Goal: Find specific page/section: Find specific page/section

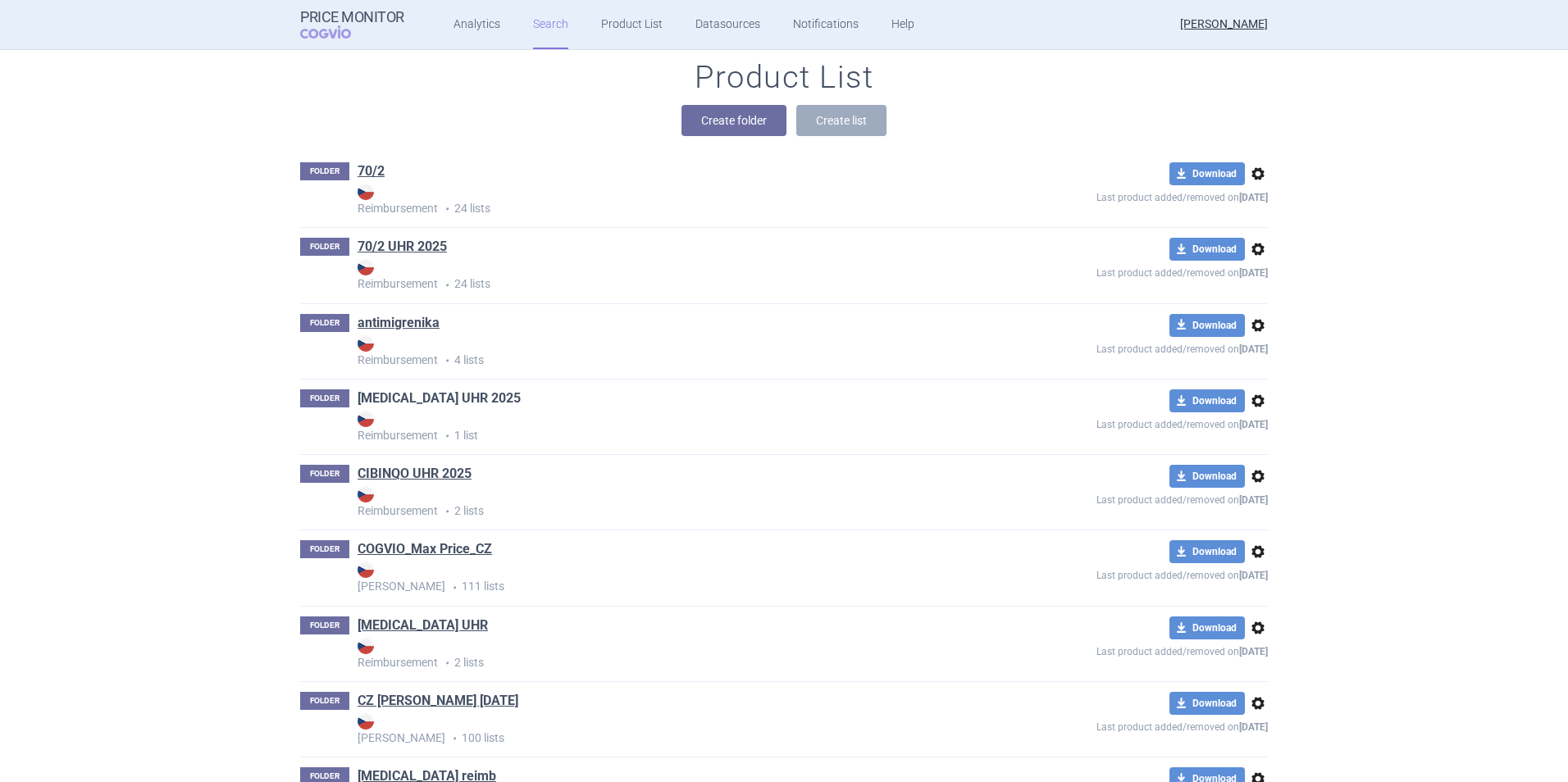
scroll to position [212, 0]
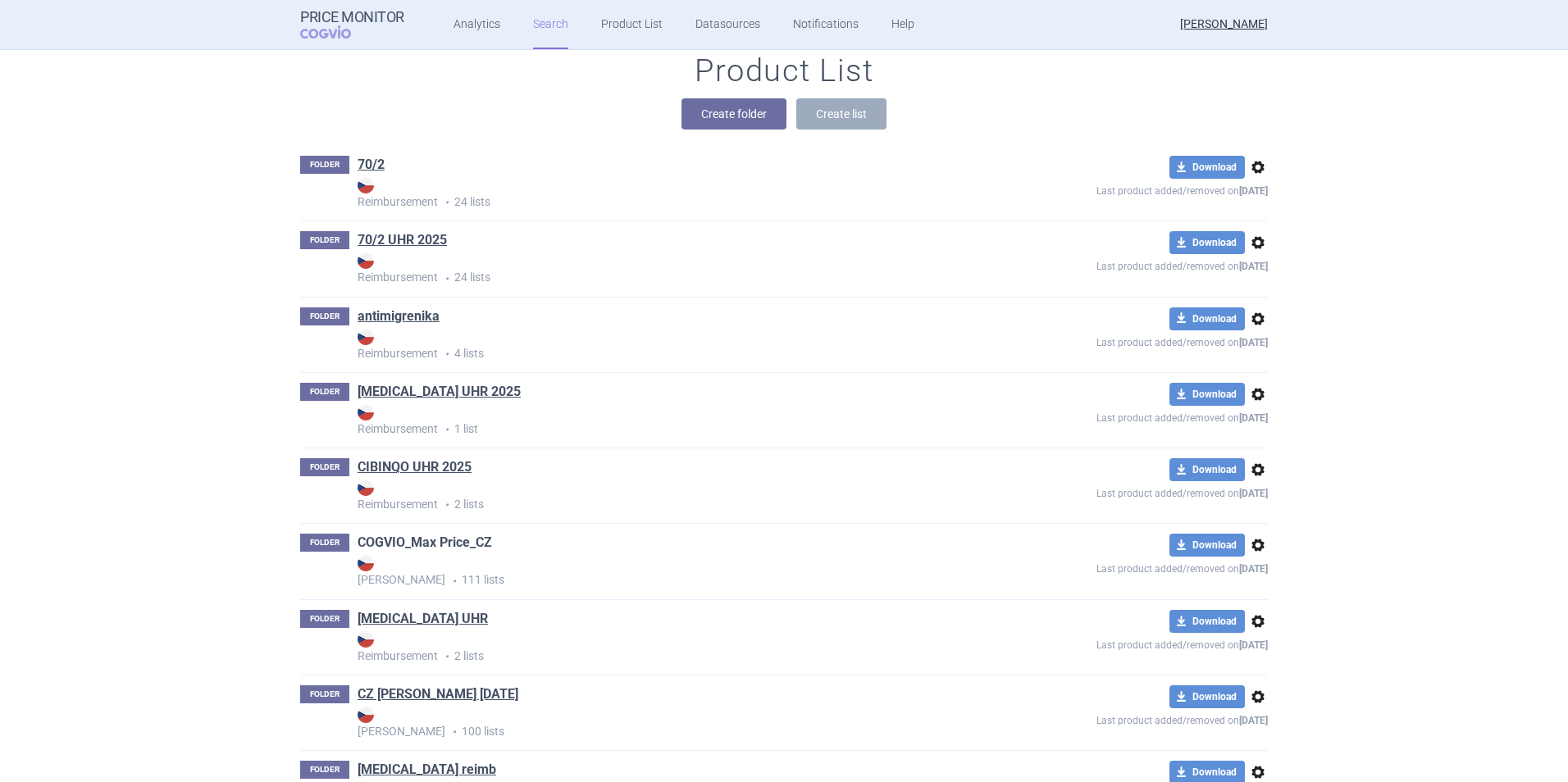
click at [451, 542] on link "COGVIO_Max Price_CZ" at bounding box center [424, 542] width 134 height 18
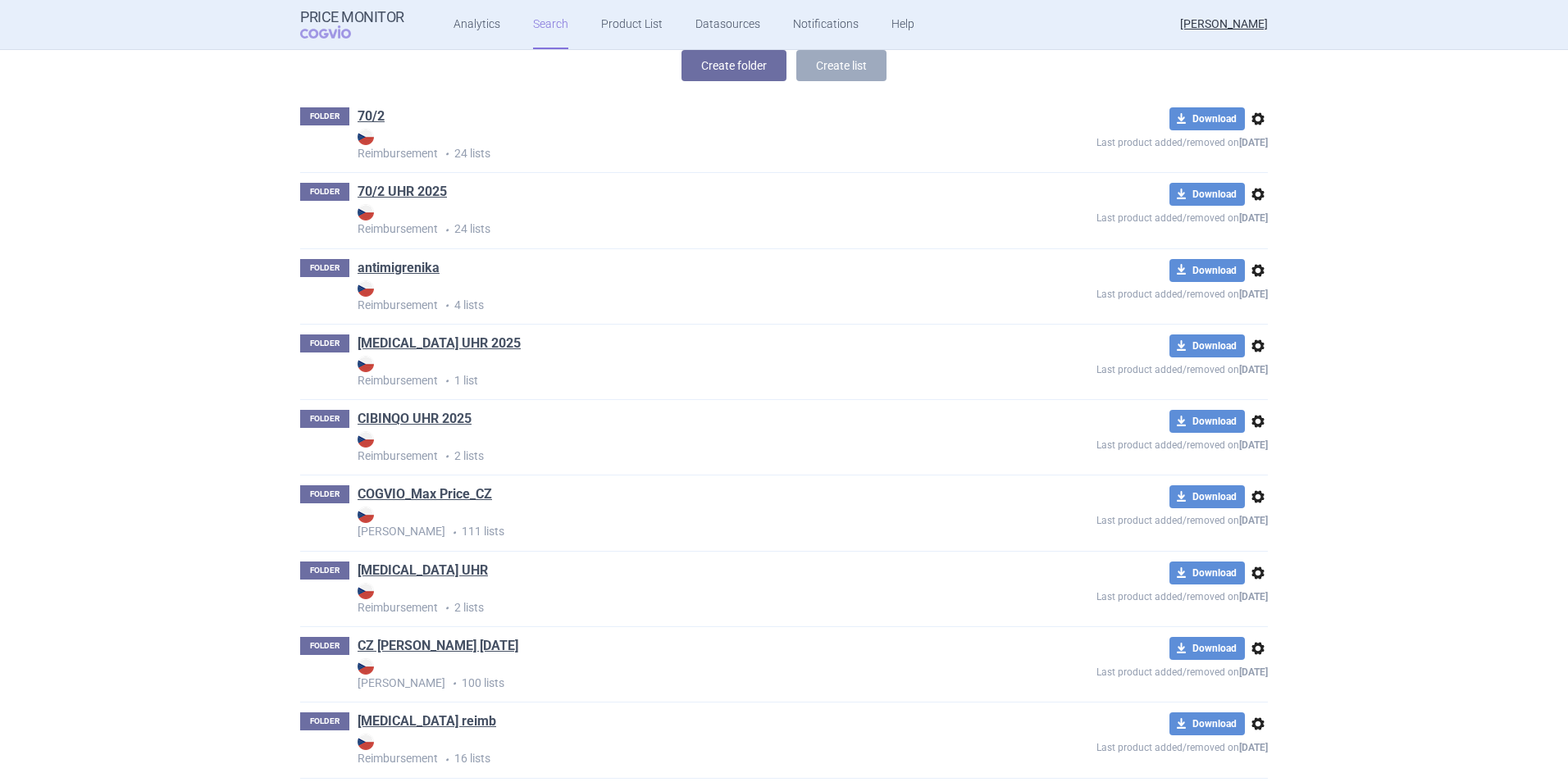
scroll to position [302, 0]
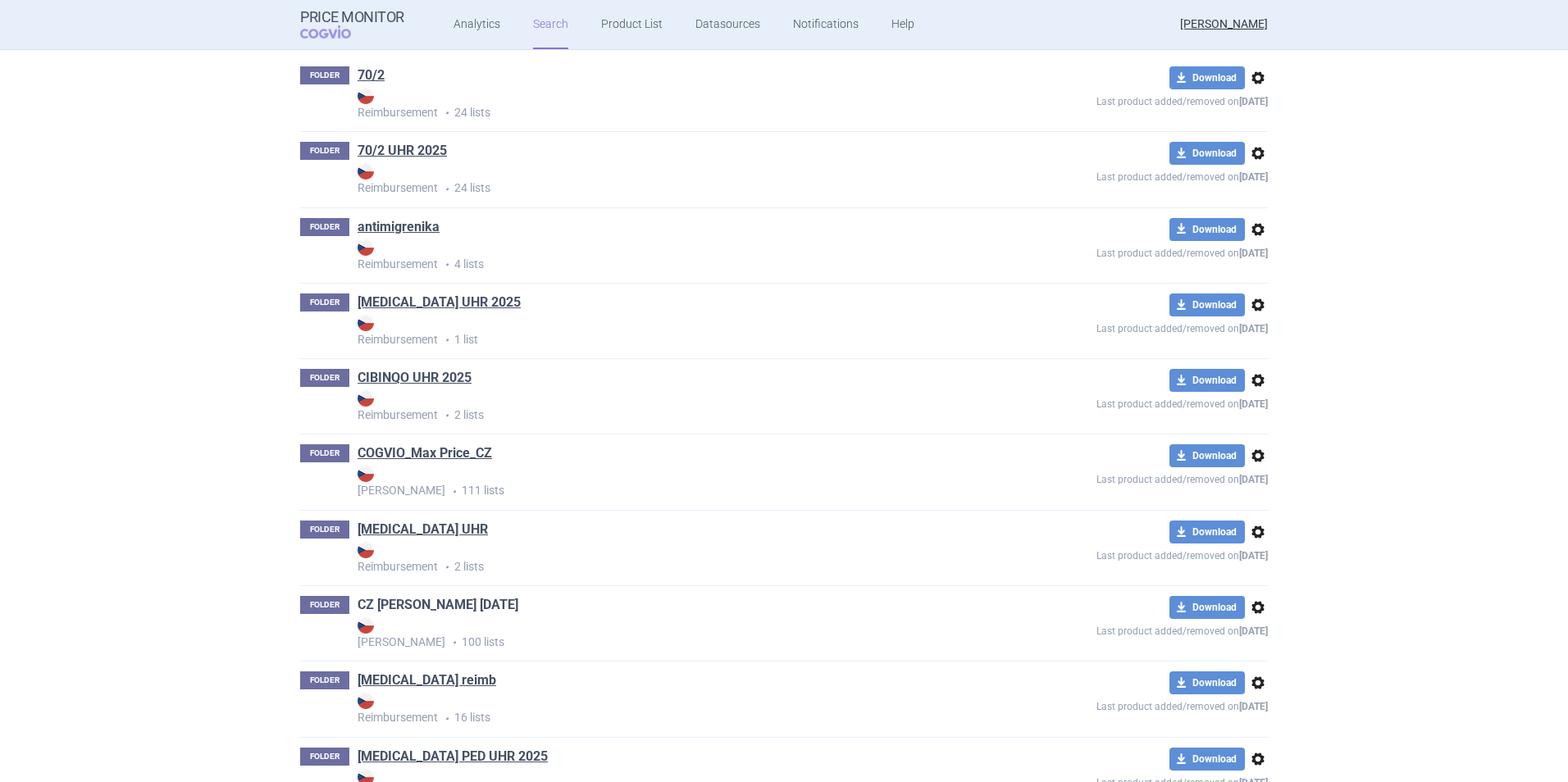
click at [430, 603] on link "CZ [PERSON_NAME] [DATE]" at bounding box center [438, 605] width 161 height 18
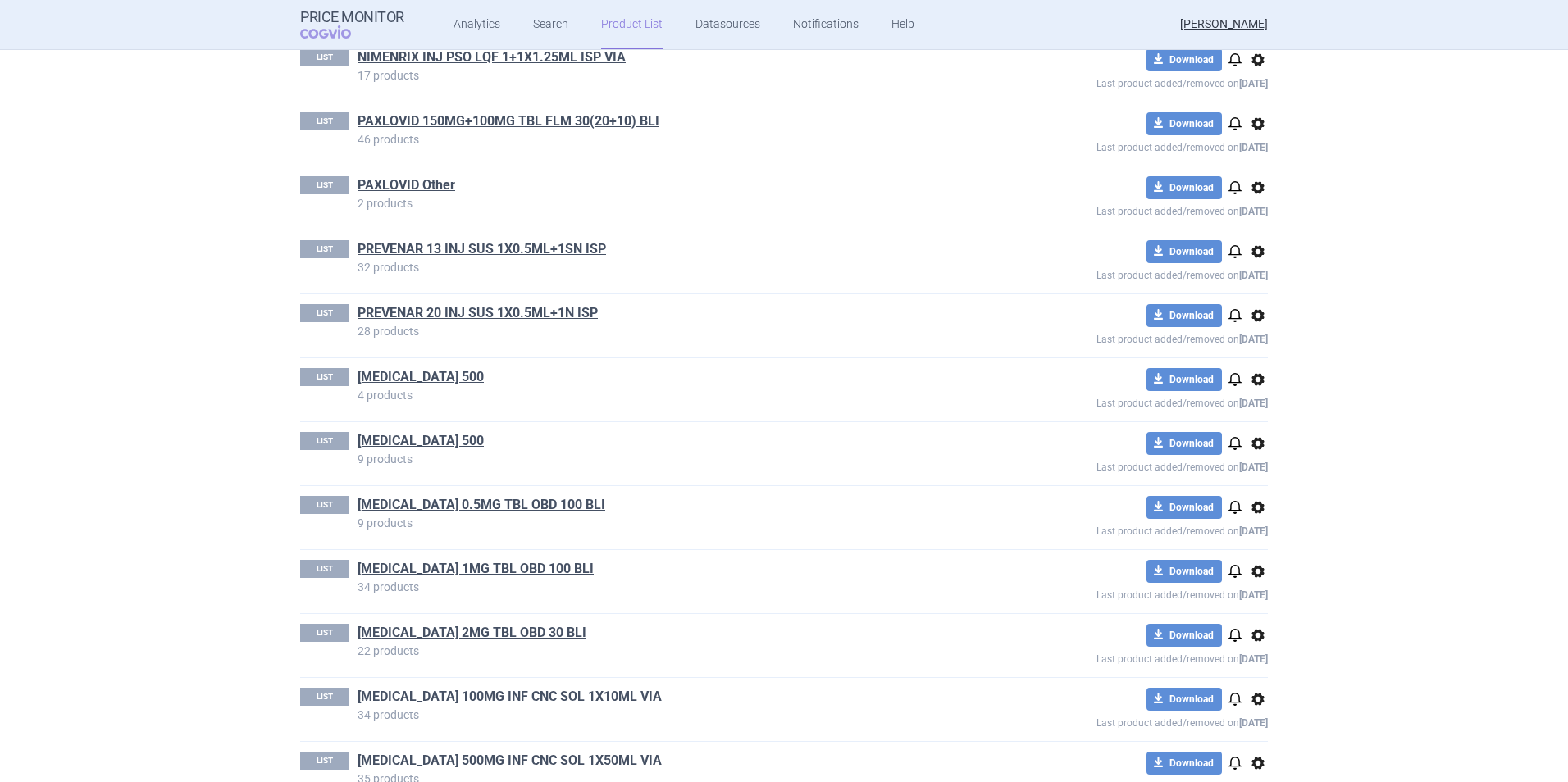
scroll to position [3400, 0]
click at [396, 441] on link "[MEDICAL_DATA] 500" at bounding box center [421, 440] width 127 height 18
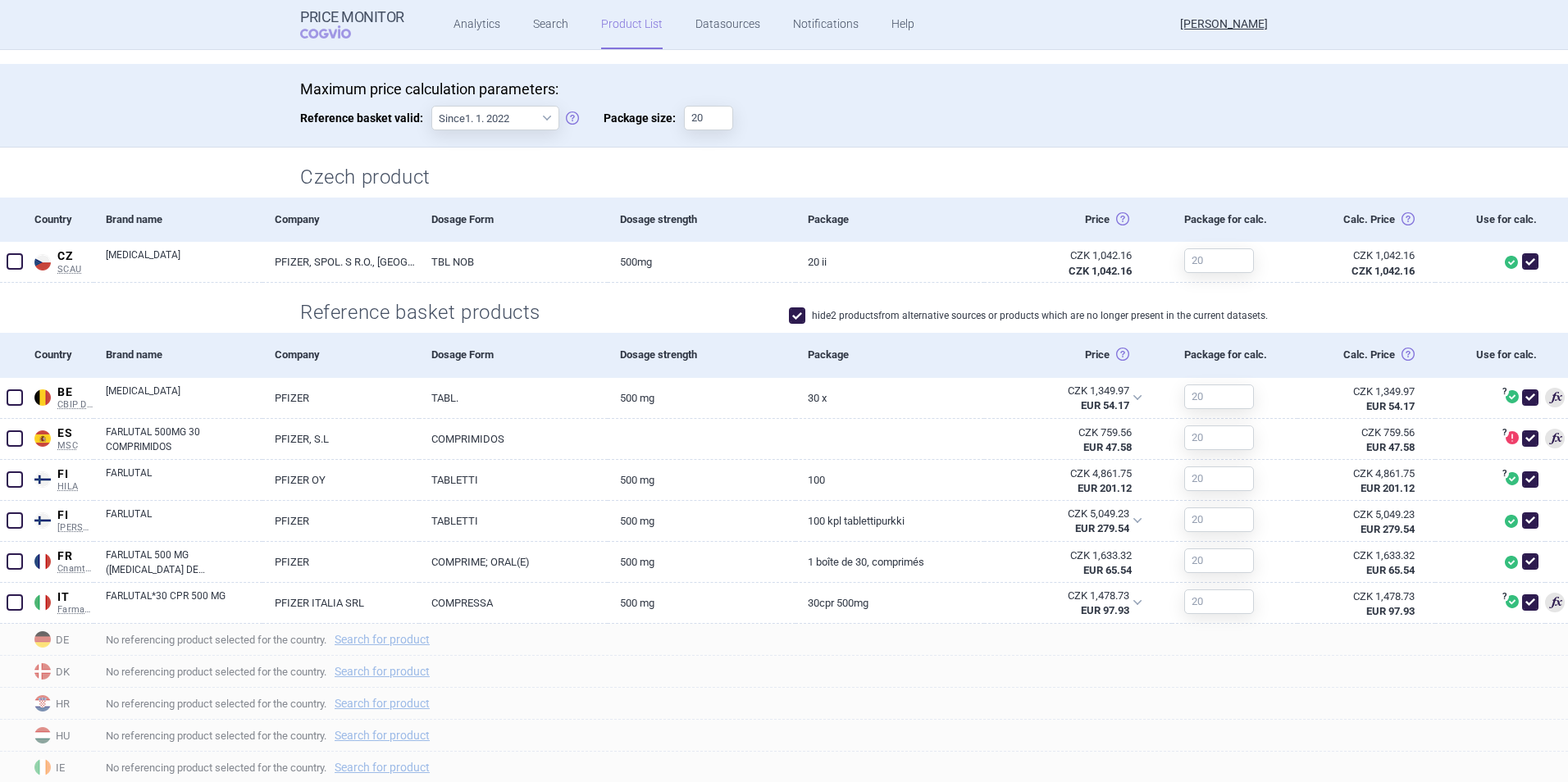
scroll to position [314, 0]
